Goal: Information Seeking & Learning: Learn about a topic

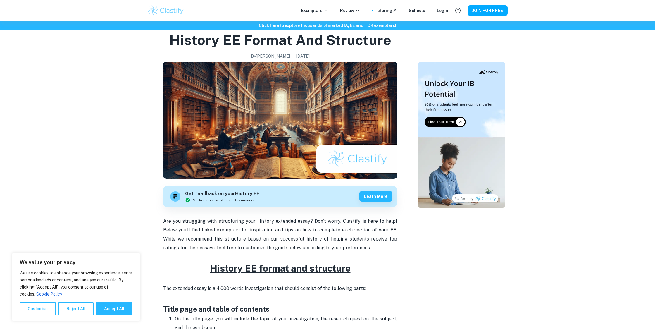
scroll to position [182, 0]
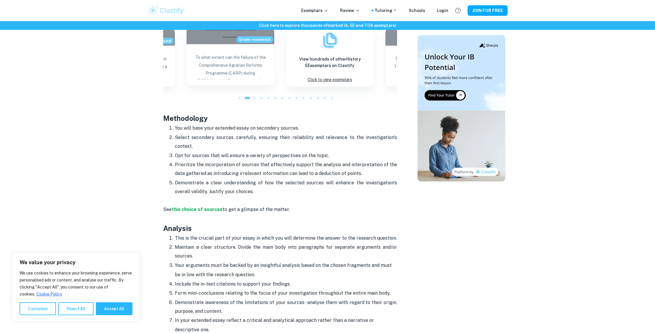
scroll to position [561, 0]
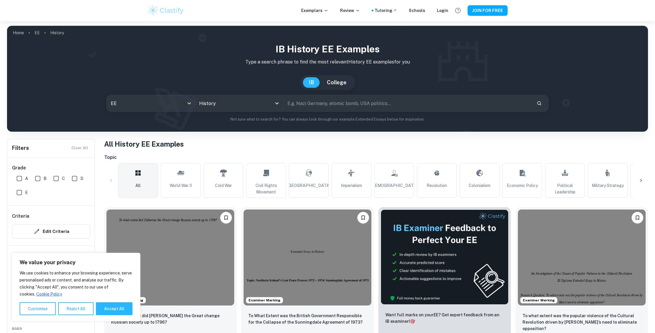
scroll to position [110, 0]
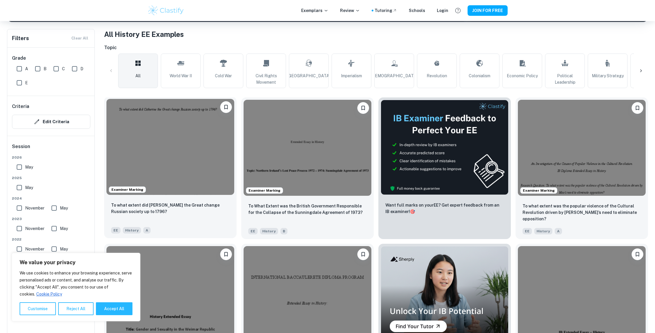
click at [198, 147] on img at bounding box center [170, 147] width 128 height 96
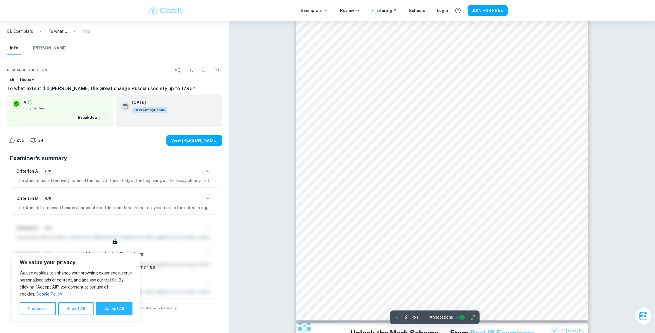
type input "1"
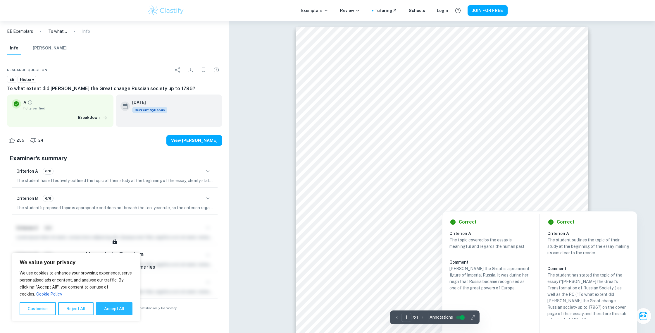
click at [393, 204] on div at bounding box center [442, 206] width 185 height 8
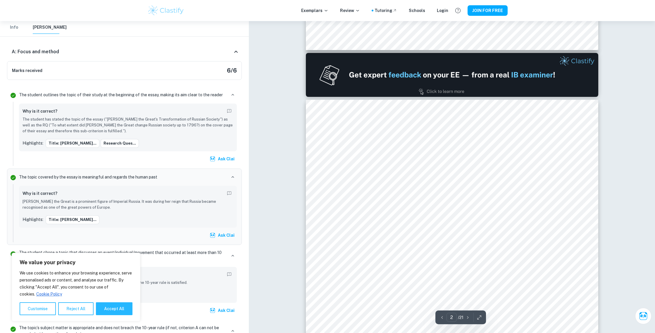
scroll to position [434, 0]
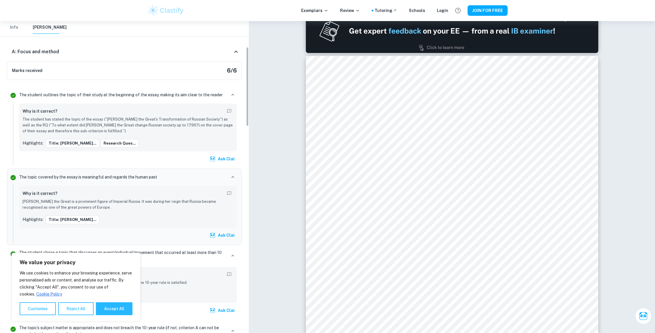
click at [147, 57] on div "A: Focus and method" at bounding box center [124, 51] width 235 height 19
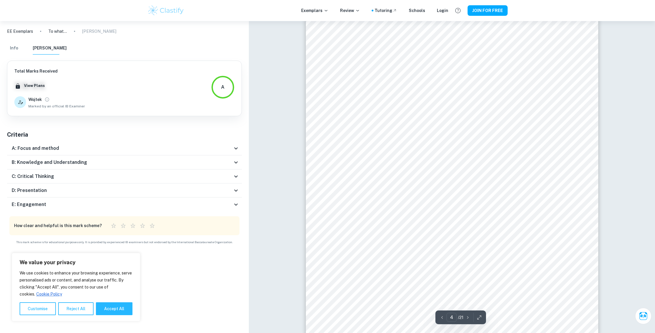
scroll to position [1451, 0]
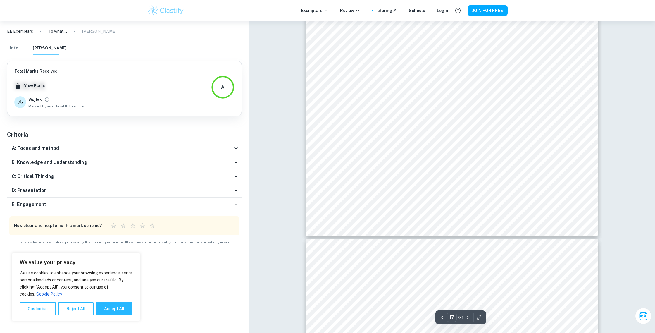
type input "18"
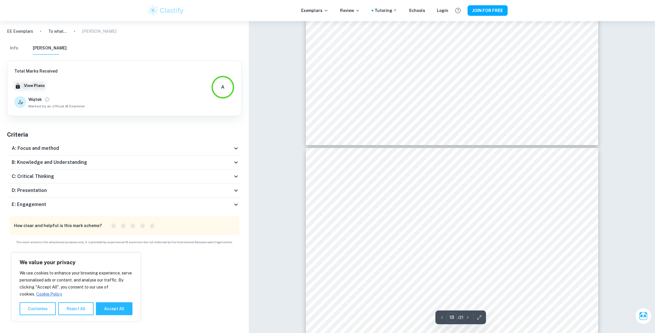
scroll to position [7100, 0]
